Goal: Transaction & Acquisition: Purchase product/service

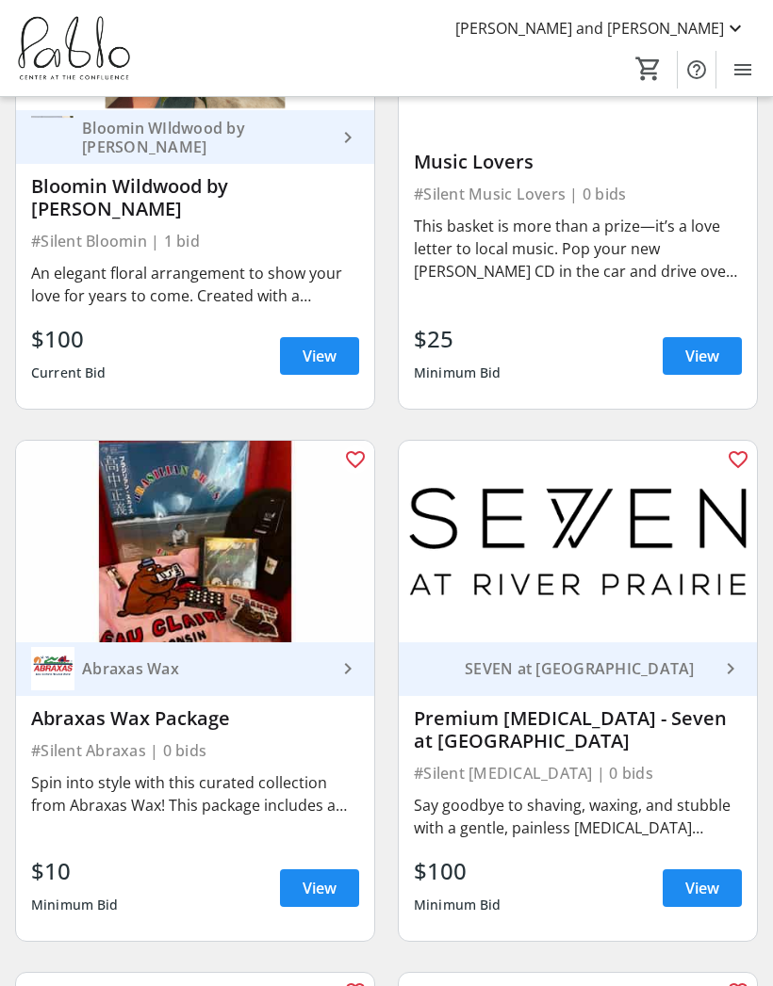
scroll to position [6723, 0]
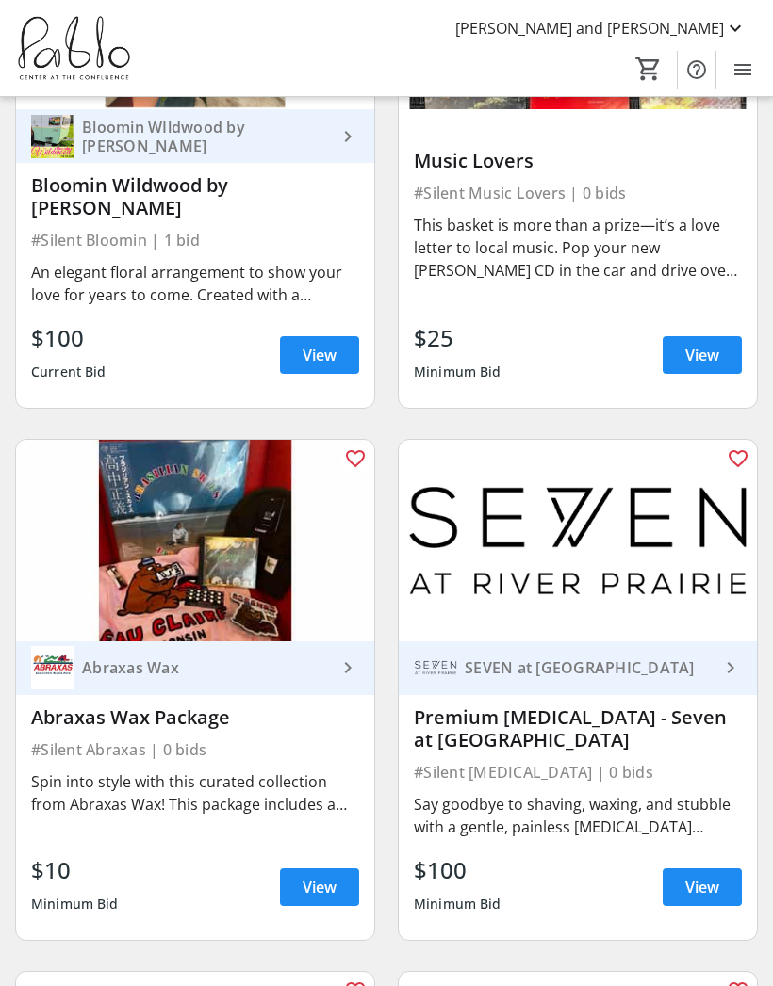
click at [700, 586] on img at bounding box center [578, 541] width 358 height 202
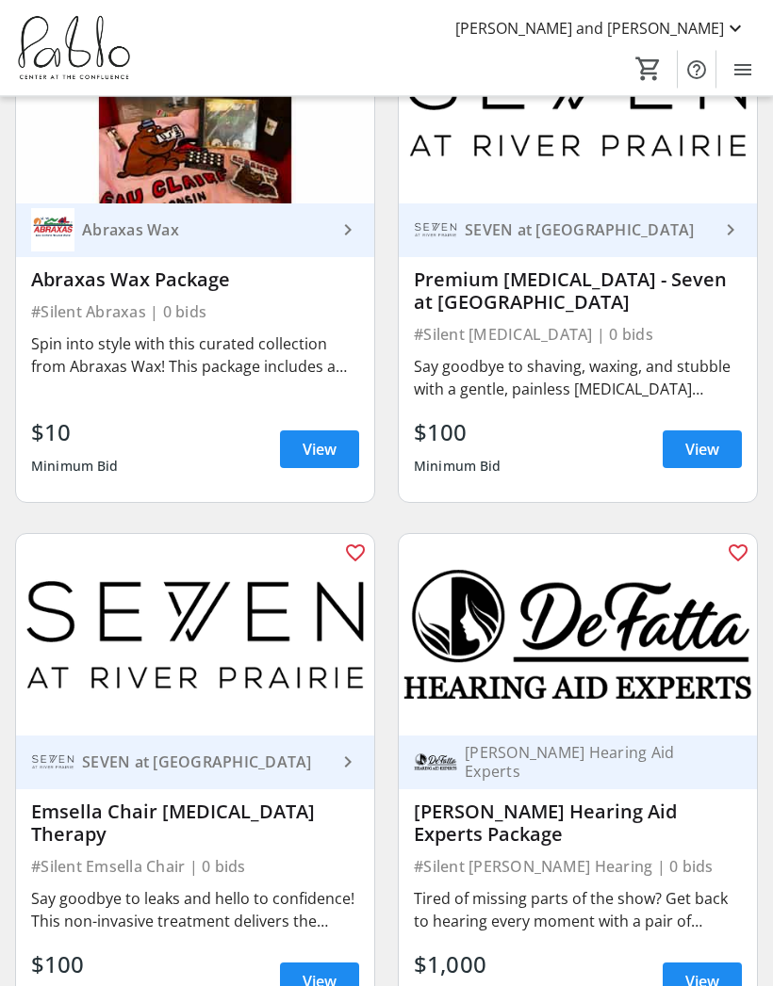
scroll to position [7160, 0]
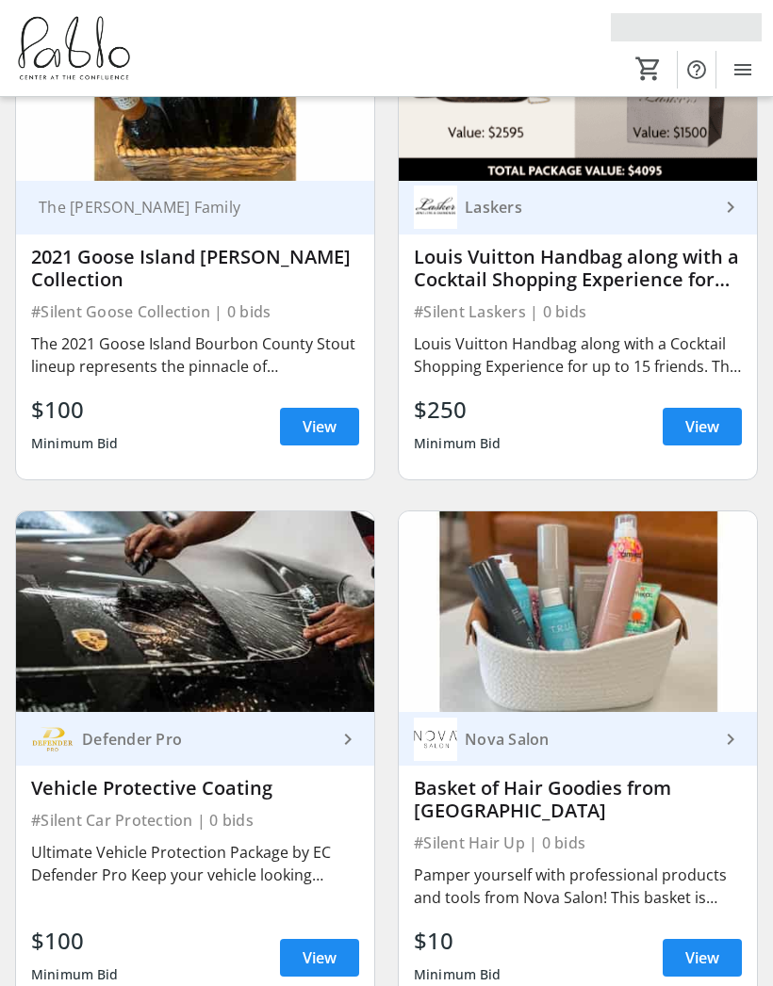
scroll to position [84, 0]
